Goal: Information Seeking & Learning: Learn about a topic

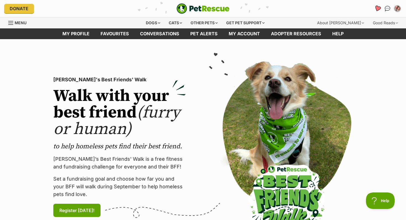
click at [375, 7] on icon "Favourites" at bounding box center [377, 8] width 7 height 6
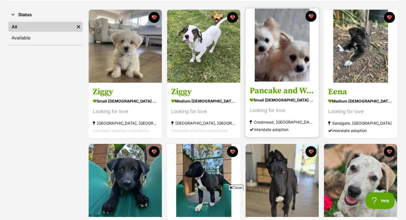
click at [259, 50] on img at bounding box center [282, 45] width 73 height 73
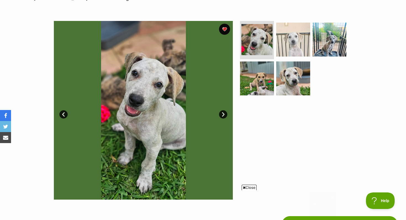
scroll to position [92, 0]
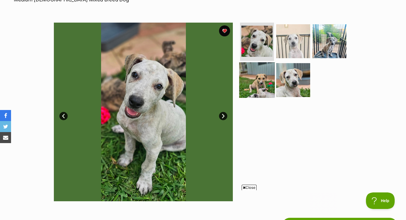
click at [250, 73] on img at bounding box center [257, 80] width 36 height 36
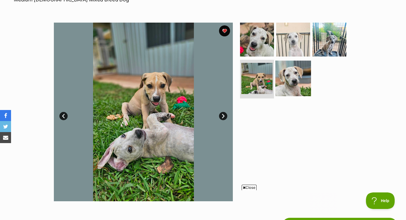
click at [284, 79] on img at bounding box center [293, 79] width 36 height 36
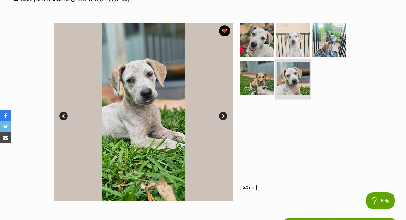
scroll to position [0, 0]
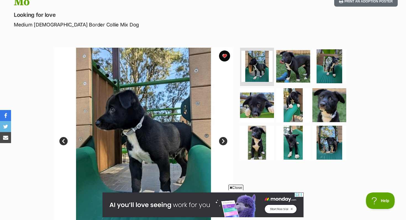
scroll to position [68, 0]
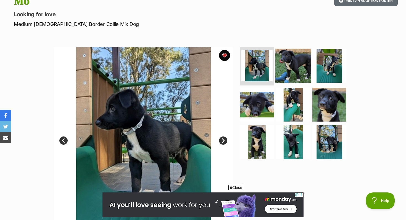
click at [300, 66] on img at bounding box center [293, 66] width 36 height 36
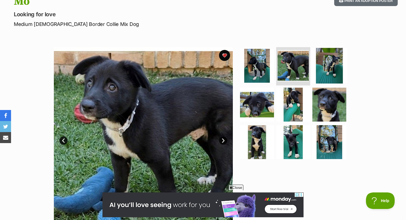
click at [337, 63] on img at bounding box center [330, 66] width 36 height 36
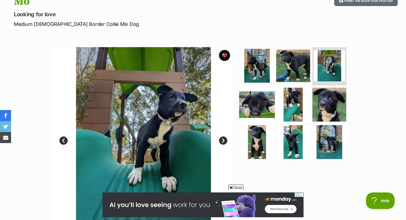
click at [258, 95] on img at bounding box center [257, 105] width 36 height 36
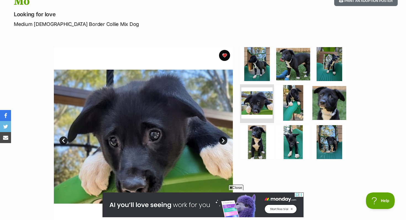
click at [291, 94] on img at bounding box center [293, 103] width 36 height 36
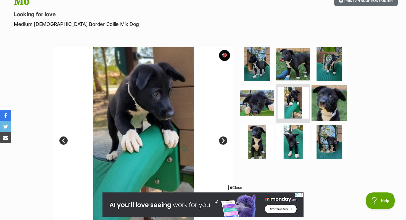
click at [317, 98] on img at bounding box center [330, 103] width 36 height 36
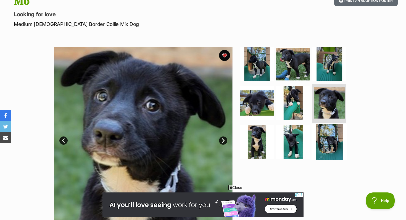
click at [317, 142] on img at bounding box center [330, 143] width 36 height 36
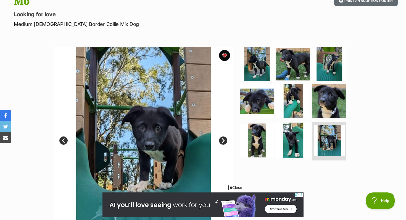
click at [308, 144] on img at bounding box center [293, 141] width 36 height 36
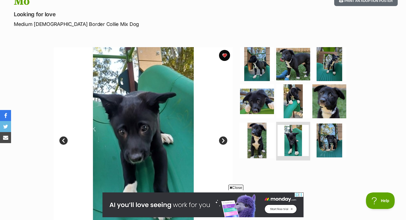
click at [263, 136] on img at bounding box center [257, 141] width 36 height 36
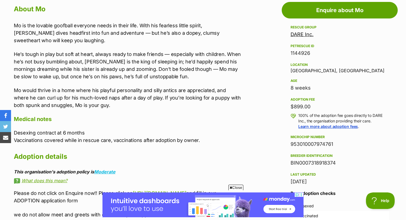
scroll to position [0, 0]
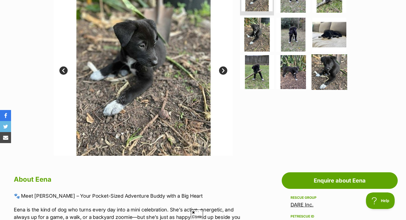
click at [331, 75] on img at bounding box center [330, 72] width 36 height 36
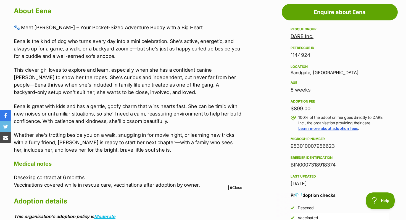
click at [106, 114] on p "Eena is great with kids and has a gentle, goofy charm that wins hearts fast. Sh…" at bounding box center [128, 114] width 228 height 22
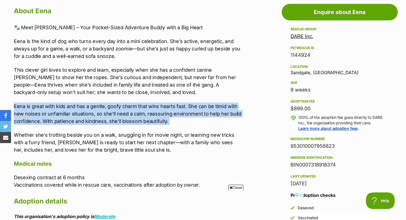
click at [106, 114] on p "Eena is great with kids and has a gentle, goofy charm that wins hearts fast. Sh…" at bounding box center [128, 114] width 228 height 22
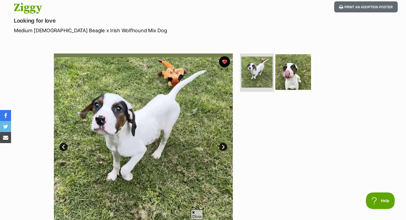
click at [286, 64] on img at bounding box center [293, 72] width 36 height 36
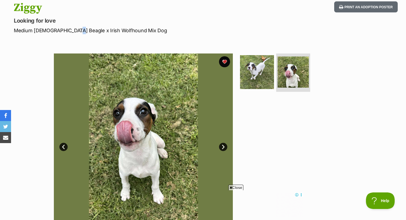
click at [72, 32] on p "Medium [DEMOGRAPHIC_DATA] Beagle x Irish Wolfhound Mix Dog" at bounding box center [131, 30] width 234 height 7
click at [23, 30] on p "Medium Female Beagle x Irish Wolfhound Mix Dog" at bounding box center [131, 30] width 234 height 7
click at [270, 79] on img at bounding box center [257, 72] width 36 height 36
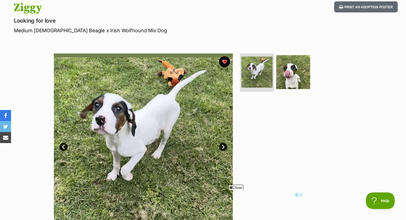
click at [266, 118] on div at bounding box center [295, 143] width 113 height 179
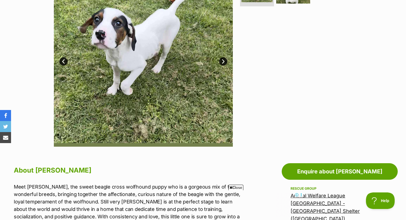
scroll to position [69, 0]
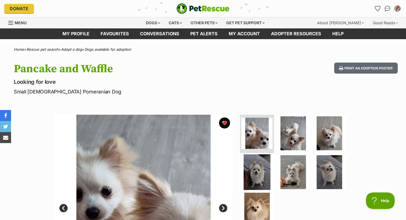
click at [255, 178] on img at bounding box center [257, 173] width 36 height 36
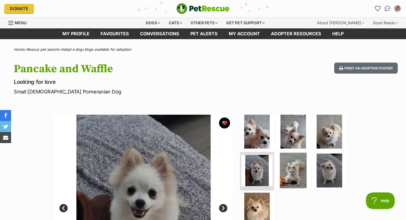
click at [293, 179] on img at bounding box center [293, 171] width 36 height 36
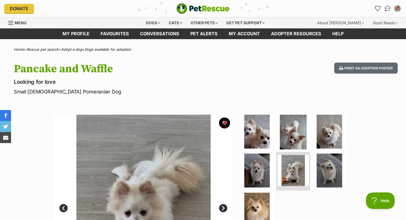
click at [296, 127] on img at bounding box center [293, 132] width 36 height 36
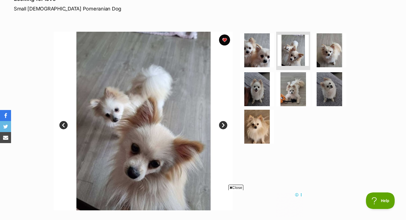
scroll to position [84, 0]
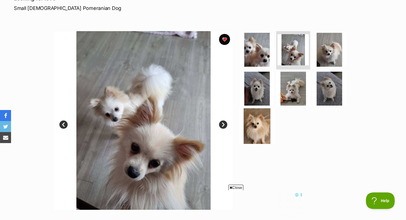
click at [260, 133] on img at bounding box center [257, 127] width 36 height 36
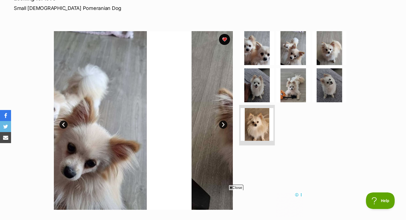
scroll to position [0, 0]
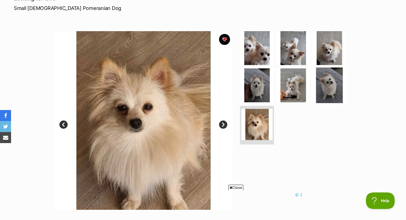
click at [329, 87] on img at bounding box center [330, 86] width 36 height 36
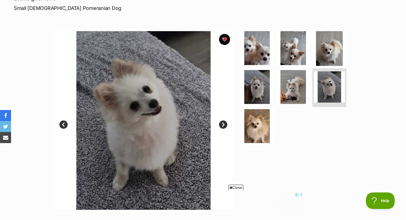
click at [331, 35] on img at bounding box center [330, 48] width 36 height 36
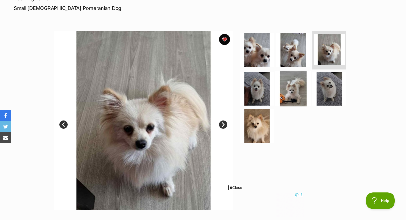
click at [299, 73] on img at bounding box center [293, 89] width 36 height 36
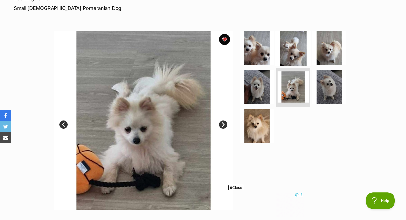
click at [299, 56] on img at bounding box center [293, 48] width 36 height 36
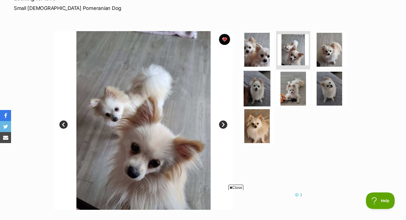
click at [270, 82] on img at bounding box center [257, 89] width 36 height 36
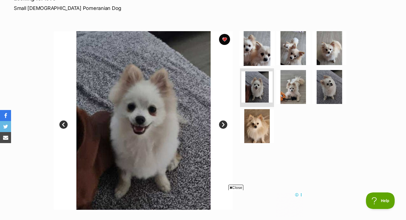
click at [243, 40] on img at bounding box center [257, 48] width 36 height 36
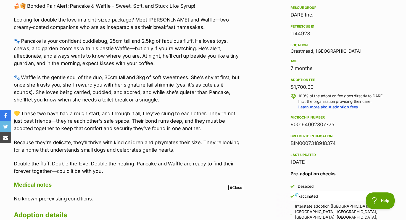
click at [168, 93] on p "🐾 Waffle is the gentle soul of the duo, 30cm tall and 3kg of soft sweetness. Sh…" at bounding box center [128, 89] width 228 height 30
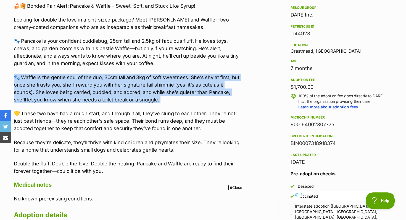
click at [168, 93] on p "🐾 Waffle is the gentle soul of the duo, 30cm tall and 3kg of soft sweetness. Sh…" at bounding box center [128, 89] width 228 height 30
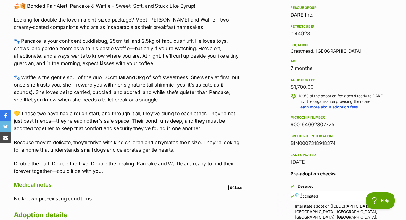
click at [128, 127] on p "💛 These two have had a rough start, and through it all, they’ve clung to each o…" at bounding box center [128, 121] width 228 height 22
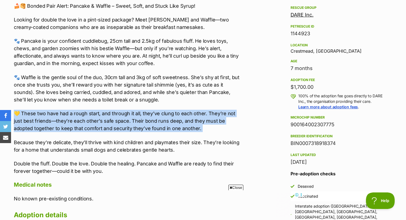
click at [128, 127] on p "💛 These two have had a rough start, and through it all, they’ve clung to each o…" at bounding box center [128, 121] width 228 height 22
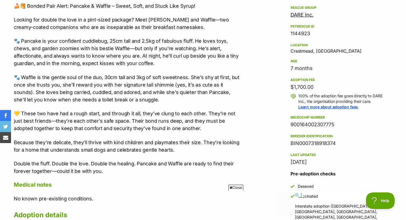
click at [118, 149] on p "Because they’re delicate, they’ll thrive with kind children and playmates their…" at bounding box center [128, 146] width 228 height 15
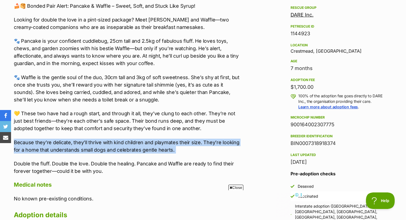
click at [118, 149] on p "Because they’re delicate, they’ll thrive with kind children and playmates their…" at bounding box center [128, 146] width 228 height 15
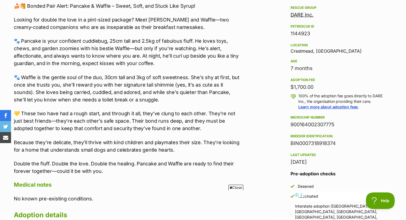
click at [111, 164] on p "Double the fluff. Double the love. Double the healing. Pancake and Waffle are r…" at bounding box center [128, 167] width 228 height 15
click at [110, 164] on p "Double the fluff. Double the love. Double the healing. Pancake and Waffle are r…" at bounding box center [128, 167] width 228 height 15
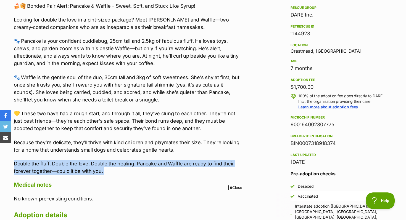
click at [110, 164] on p "Double the fluff. Double the love. Double the healing. Pancake and Waffle are r…" at bounding box center [128, 167] width 228 height 15
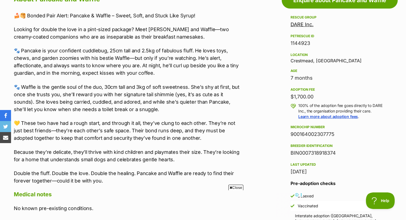
scroll to position [295, 0]
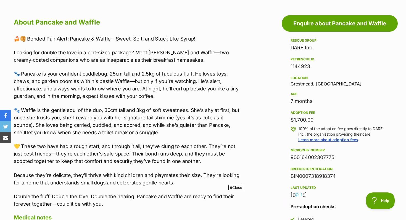
click at [135, 88] on p "🐾 Pancake is your confident cuddlebug, 25cm tall and 2.5kg of fabulous fluff. H…" at bounding box center [128, 85] width 228 height 30
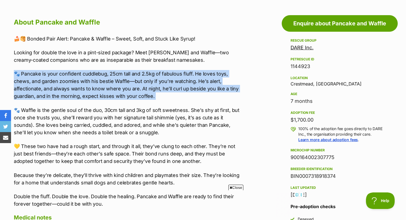
click at [135, 88] on p "🐾 Pancake is your confident cuddlebug, 25cm tall and 2.5kg of fabulous fluff. H…" at bounding box center [128, 85] width 228 height 30
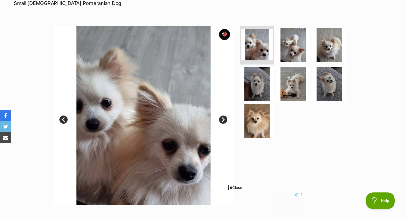
scroll to position [89, 0]
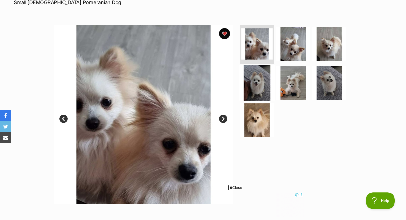
click at [262, 82] on img at bounding box center [257, 83] width 36 height 36
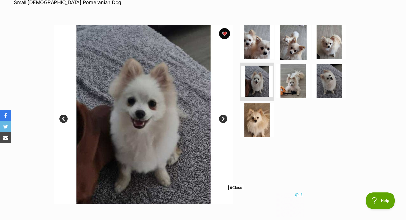
click at [292, 51] on img at bounding box center [293, 42] width 36 height 36
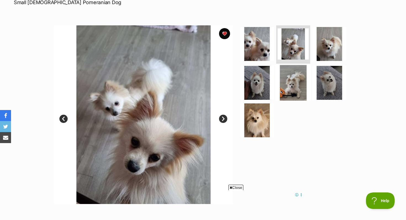
click at [284, 75] on img at bounding box center [293, 83] width 36 height 36
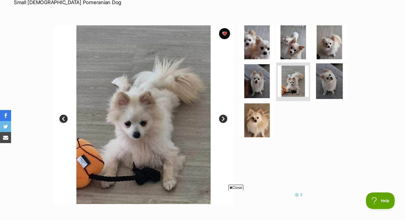
click at [332, 77] on img at bounding box center [330, 82] width 36 height 36
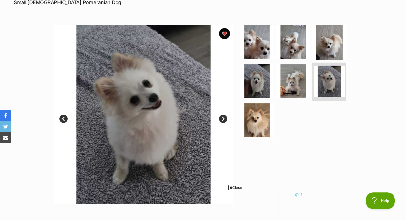
click at [335, 41] on img at bounding box center [330, 42] width 36 height 36
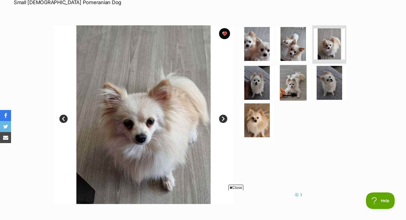
click at [290, 95] on img at bounding box center [293, 83] width 36 height 36
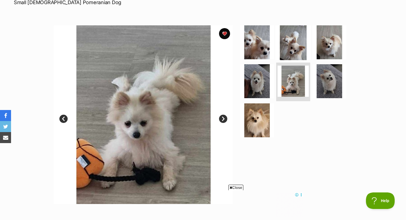
click at [297, 37] on img at bounding box center [293, 42] width 36 height 36
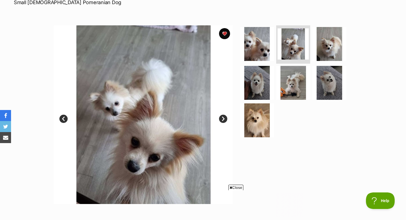
scroll to position [0, 0]
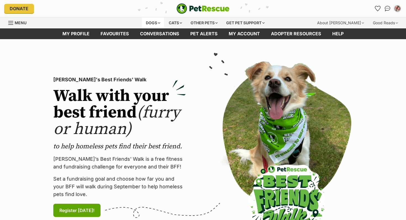
click at [155, 22] on div "Dogs" at bounding box center [153, 22] width 22 height 11
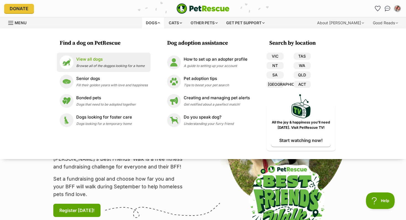
click at [86, 57] on p "View all dogs" at bounding box center [110, 59] width 68 height 6
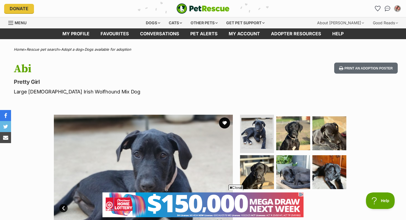
scroll to position [258, 0]
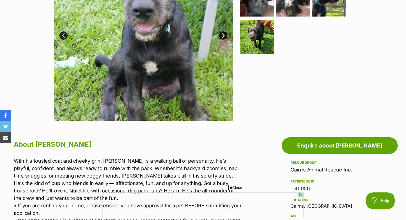
scroll to position [269, 0]
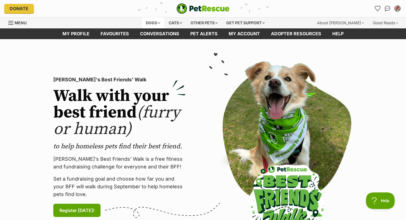
click at [151, 20] on div "Dogs" at bounding box center [153, 22] width 22 height 11
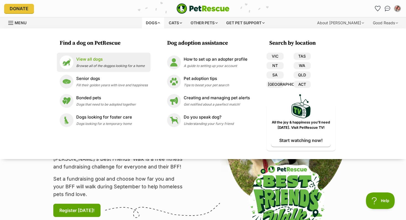
click at [109, 55] on li "View all dogs Browse all of the doggos looking for a home" at bounding box center [104, 62] width 94 height 19
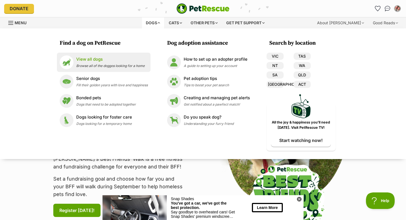
click at [104, 59] on p "View all dogs" at bounding box center [110, 59] width 68 height 6
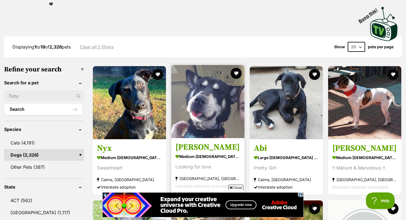
click at [212, 86] on img at bounding box center [207, 101] width 73 height 73
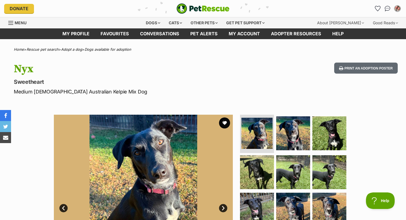
click at [183, 14] on div "Donate PetRescue home My account [PERSON_NAME] Edit profile Log out Pet alerts …" at bounding box center [203, 8] width 398 height 17
click at [180, 10] on img "PetRescue" at bounding box center [202, 8] width 53 height 10
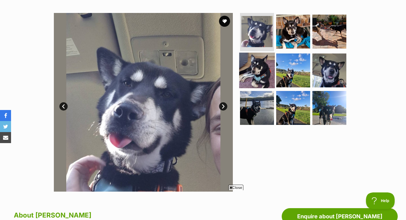
click at [265, 59] on img at bounding box center [257, 71] width 36 height 36
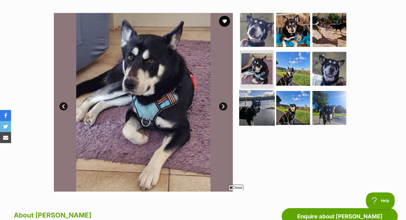
click at [258, 109] on img at bounding box center [257, 108] width 36 height 36
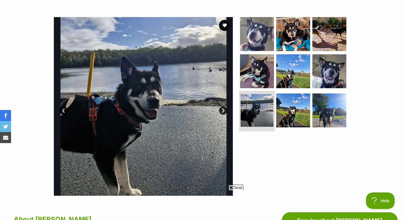
scroll to position [97, 0]
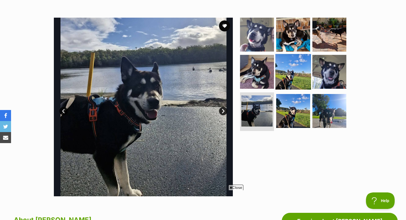
click at [294, 78] on img at bounding box center [293, 72] width 36 height 36
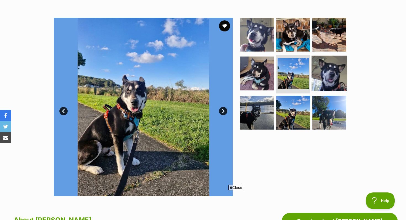
click at [329, 73] on img at bounding box center [330, 74] width 36 height 36
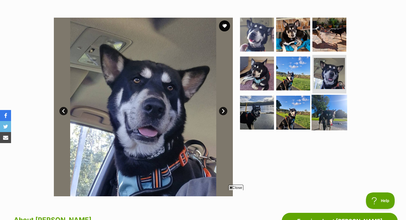
click at [323, 117] on img at bounding box center [330, 113] width 36 height 36
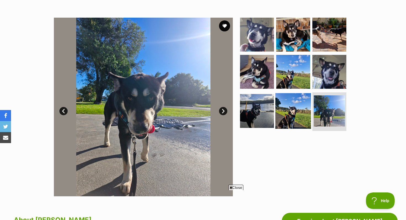
click at [300, 115] on img at bounding box center [293, 111] width 36 height 36
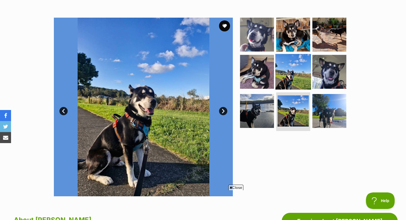
click at [288, 84] on img at bounding box center [293, 72] width 36 height 36
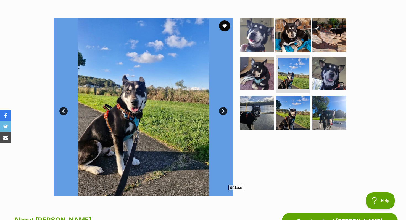
click at [295, 38] on img at bounding box center [293, 35] width 36 height 36
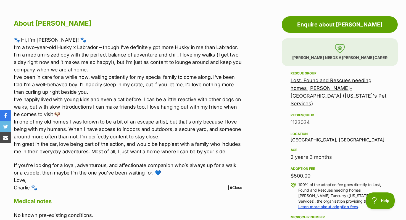
scroll to position [299, 0]
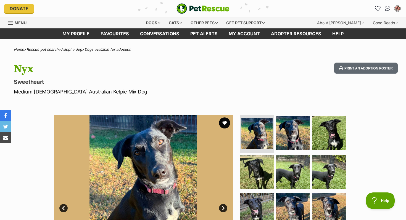
click at [184, 6] on img "PetRescue" at bounding box center [202, 8] width 53 height 10
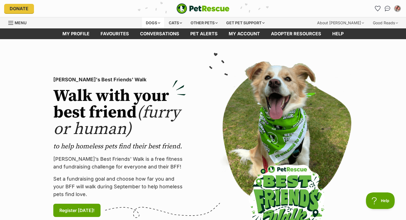
click at [142, 23] on div "Dogs" at bounding box center [153, 22] width 22 height 11
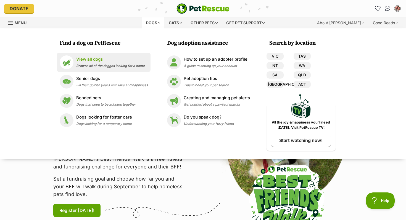
click at [132, 60] on p "View all dogs" at bounding box center [110, 59] width 68 height 6
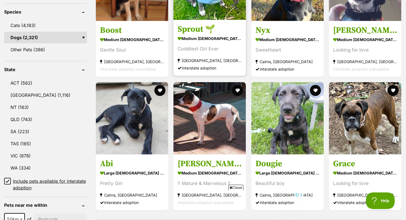
scroll to position [261, 0]
